Goal: Register for event/course

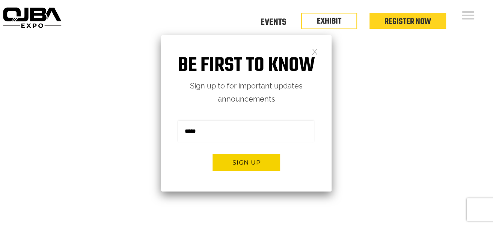
click at [315, 53] on link at bounding box center [314, 51] width 6 height 6
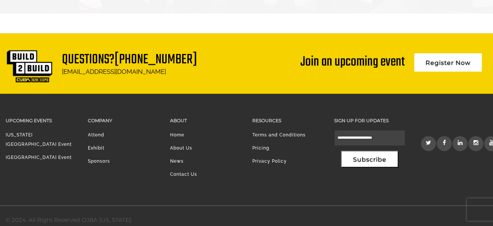
click at [49, 132] on link "[US_STATE][GEOGRAPHIC_DATA] Event" at bounding box center [39, 139] width 66 height 15
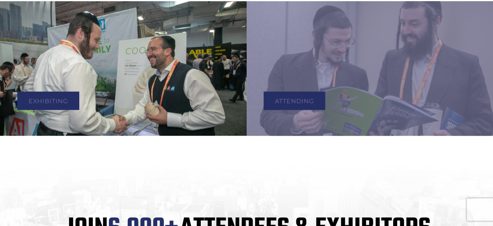
scroll to position [412, 0]
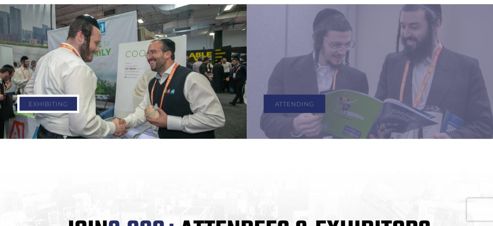
click at [52, 100] on link "Exhibiting" at bounding box center [48, 104] width 62 height 18
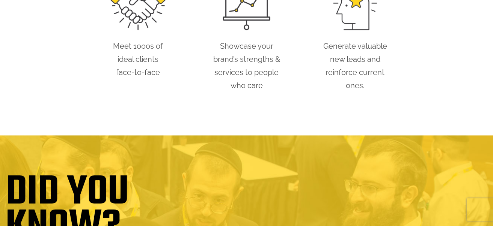
scroll to position [488, 0]
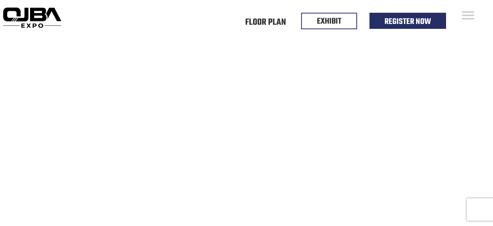
scroll to position [412, 0]
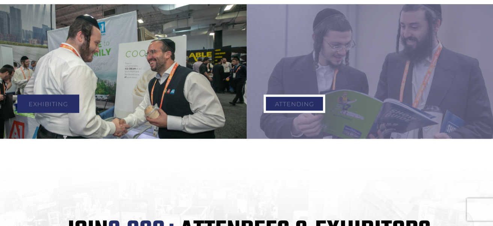
click at [296, 96] on link "Attending" at bounding box center [294, 104] width 62 height 18
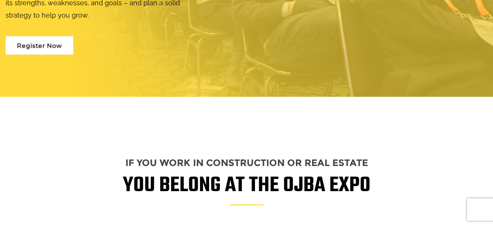
scroll to position [826, 0]
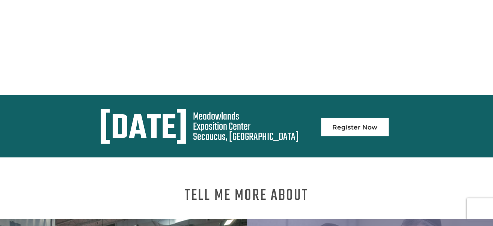
scroll to position [225, 0]
